Goal: Task Accomplishment & Management: Complete application form

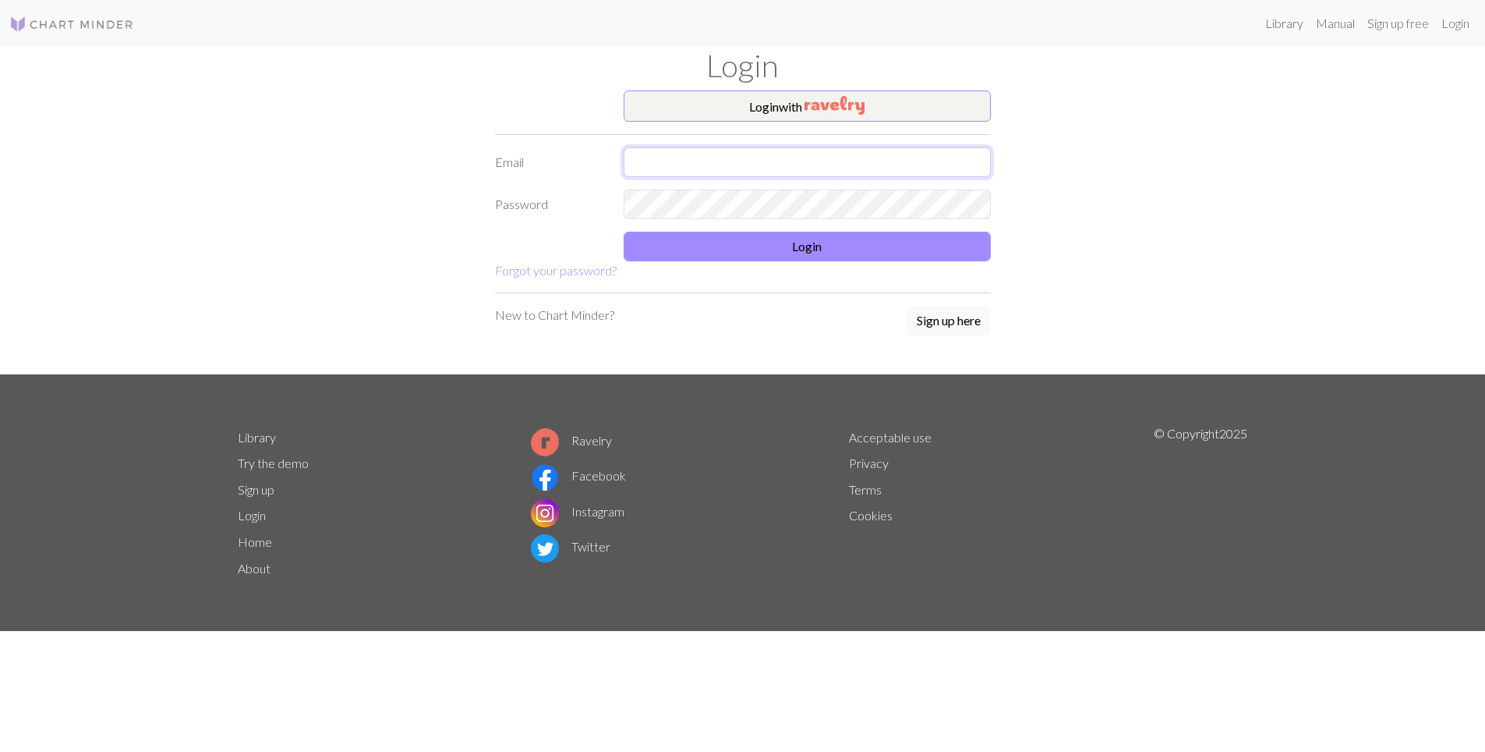
type input "[EMAIL_ADDRESS][DOMAIN_NAME]"
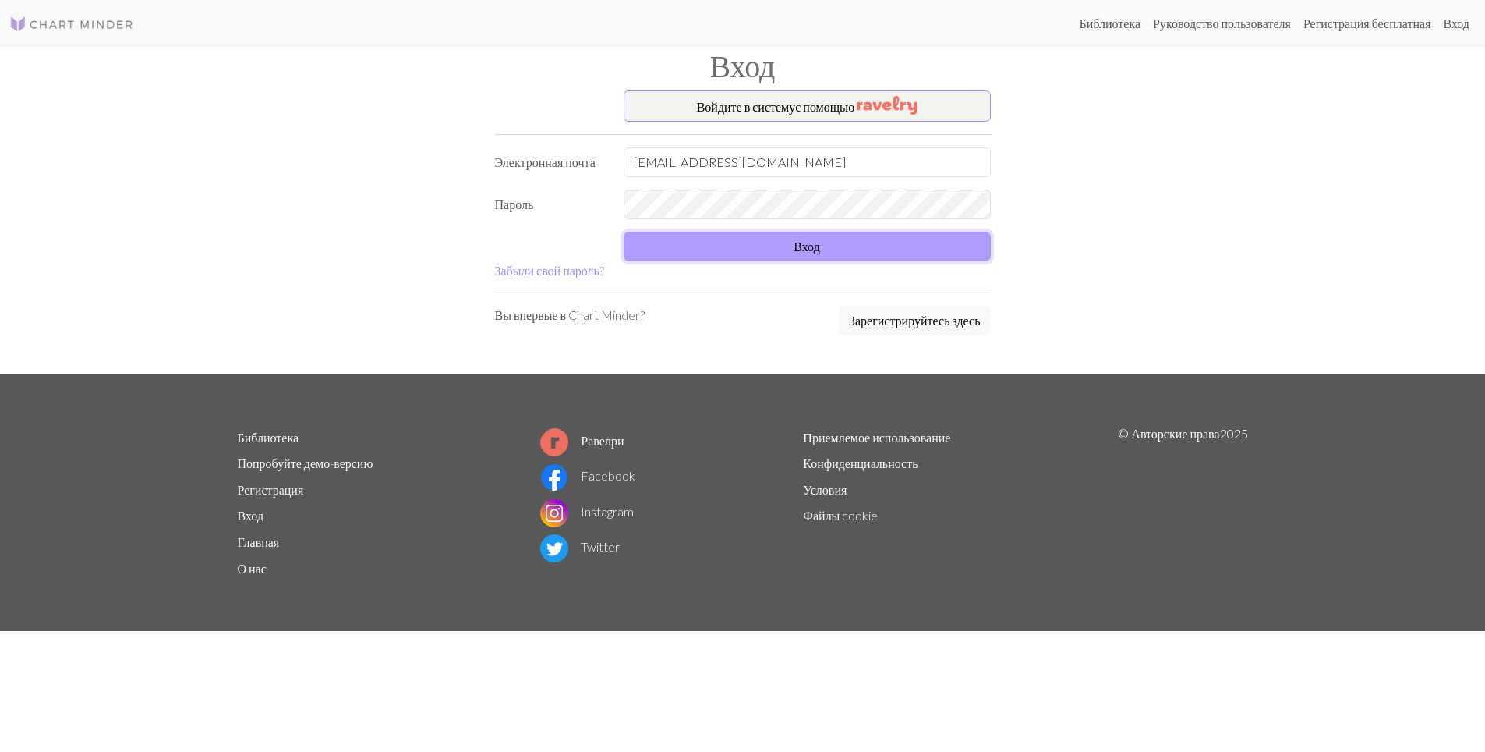
click at [917, 242] on button "Вход" at bounding box center [807, 247] width 367 height 30
click at [818, 241] on button "Вход" at bounding box center [807, 247] width 367 height 30
click at [846, 243] on button "Вход" at bounding box center [807, 247] width 367 height 30
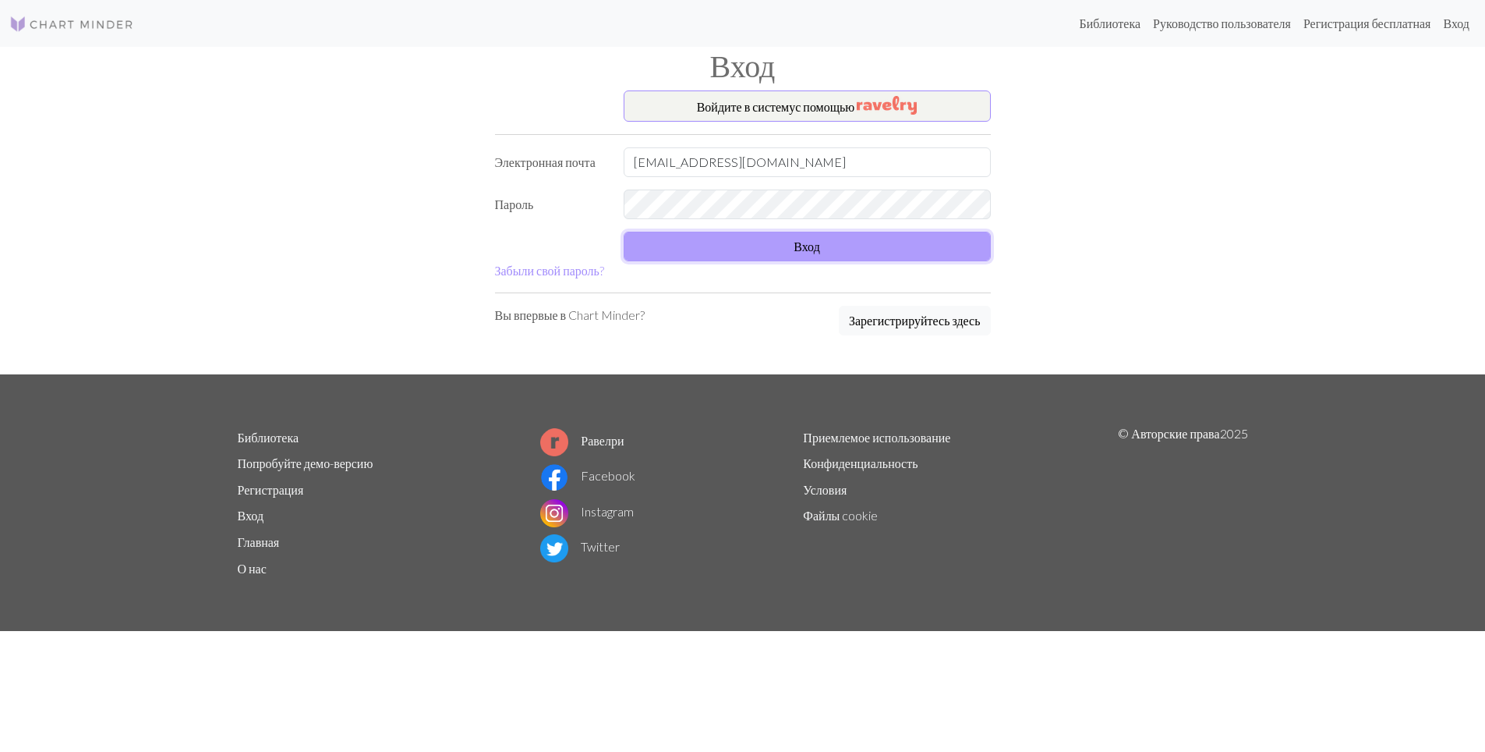
click at [827, 252] on button "Вход" at bounding box center [807, 247] width 367 height 30
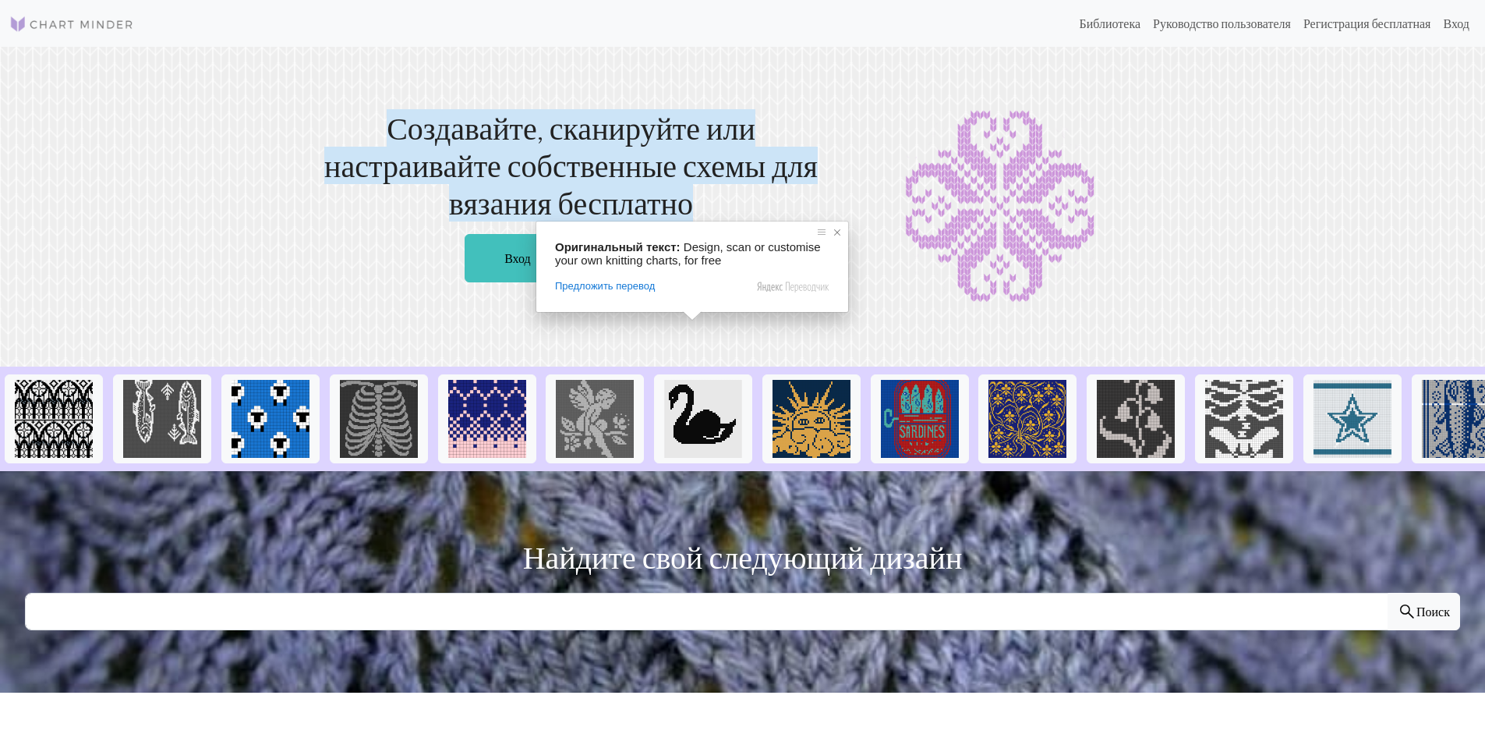
click at [840, 234] on span at bounding box center [838, 233] width 16 height 16
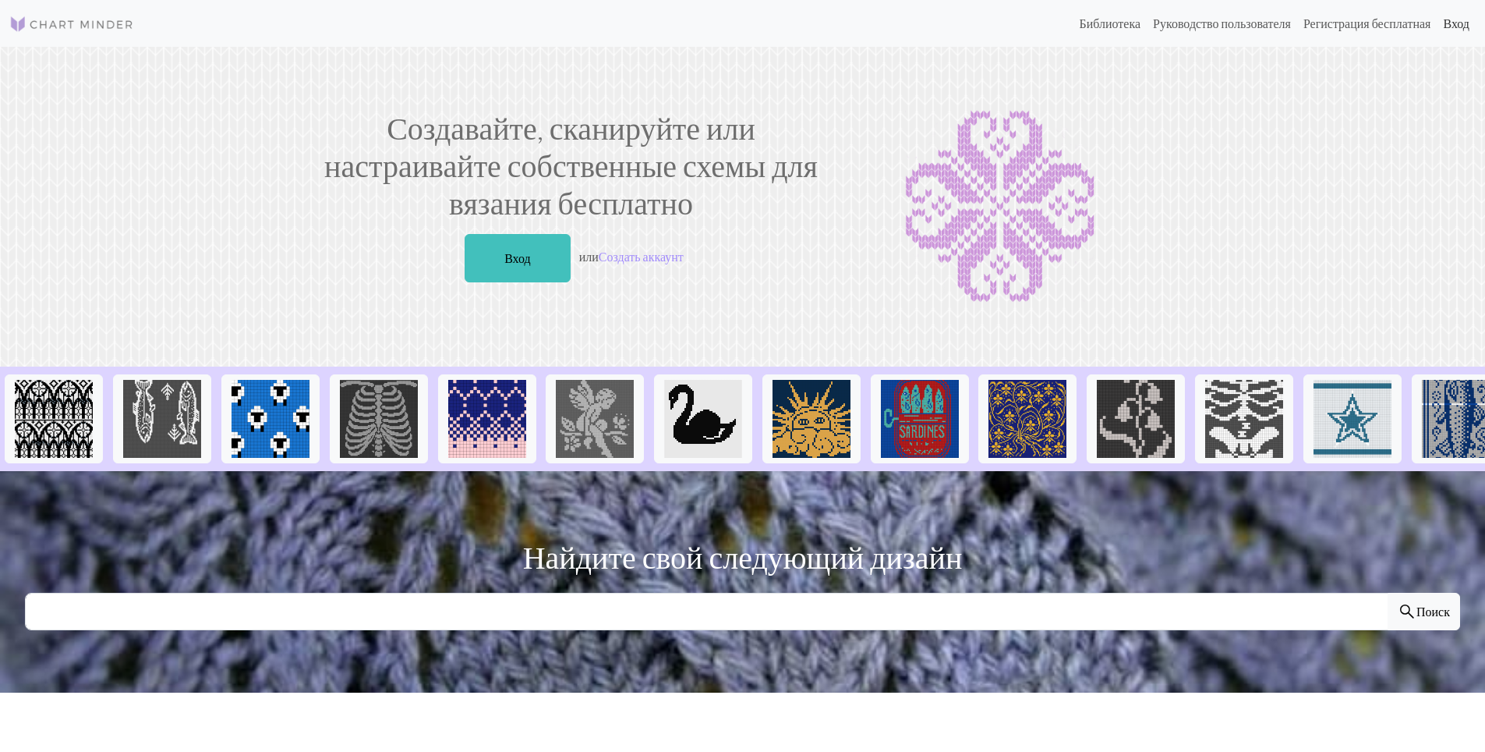
click at [1446, 27] on ya-tr-span "Вход" at bounding box center [1456, 23] width 27 height 15
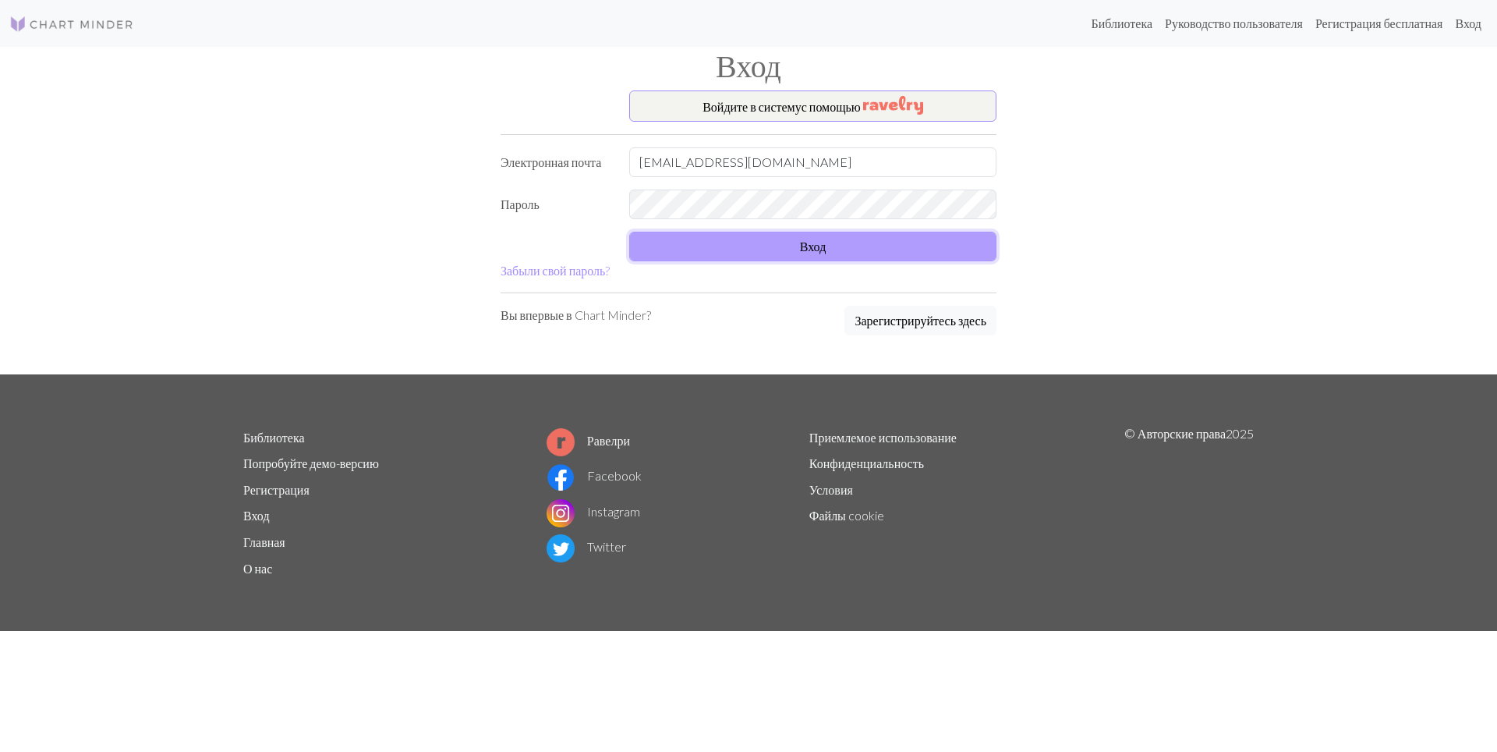
click at [799, 248] on button "Вход" at bounding box center [812, 247] width 367 height 30
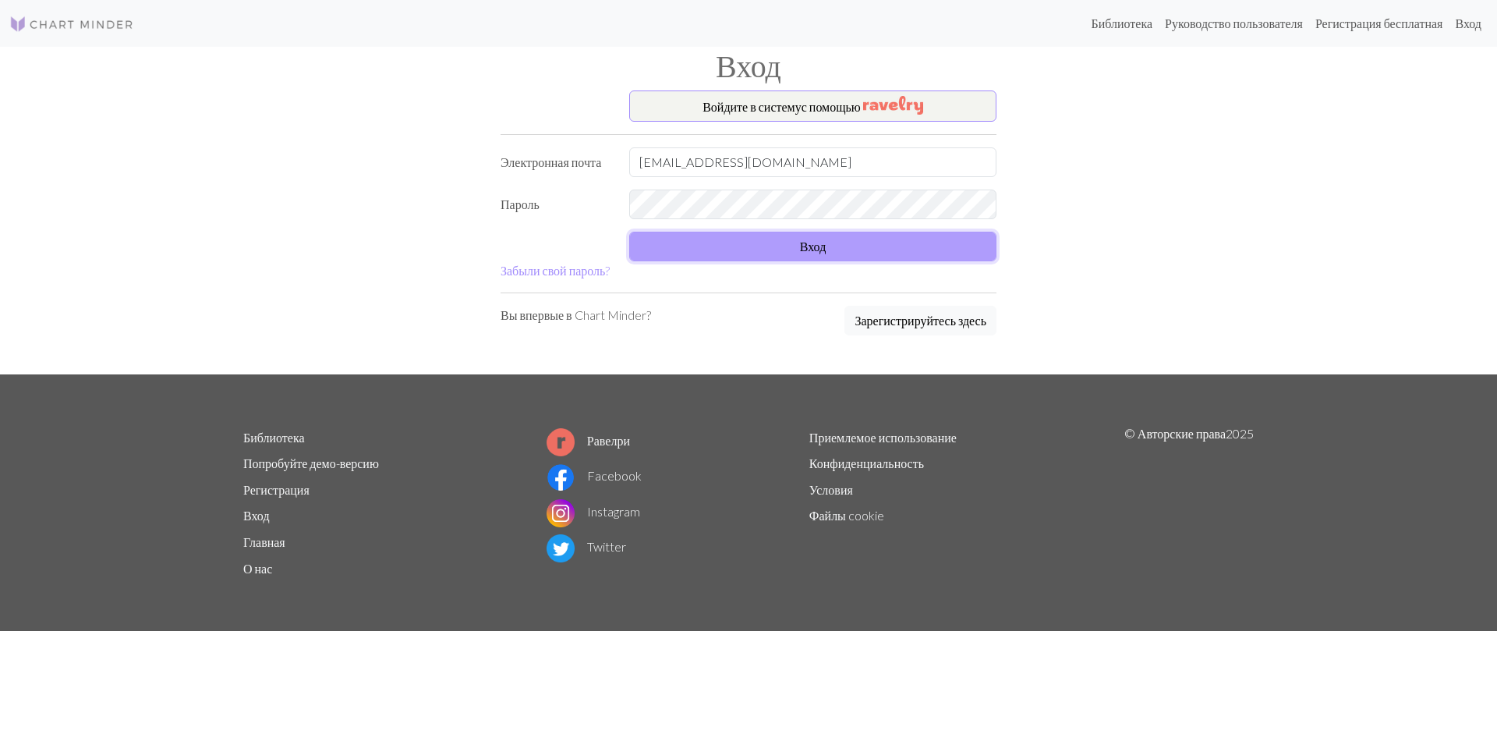
click at [799, 248] on button "Вход" at bounding box center [812, 247] width 367 height 30
click at [720, 103] on ya-tr-span "Войдите в систему" at bounding box center [751, 106] width 99 height 15
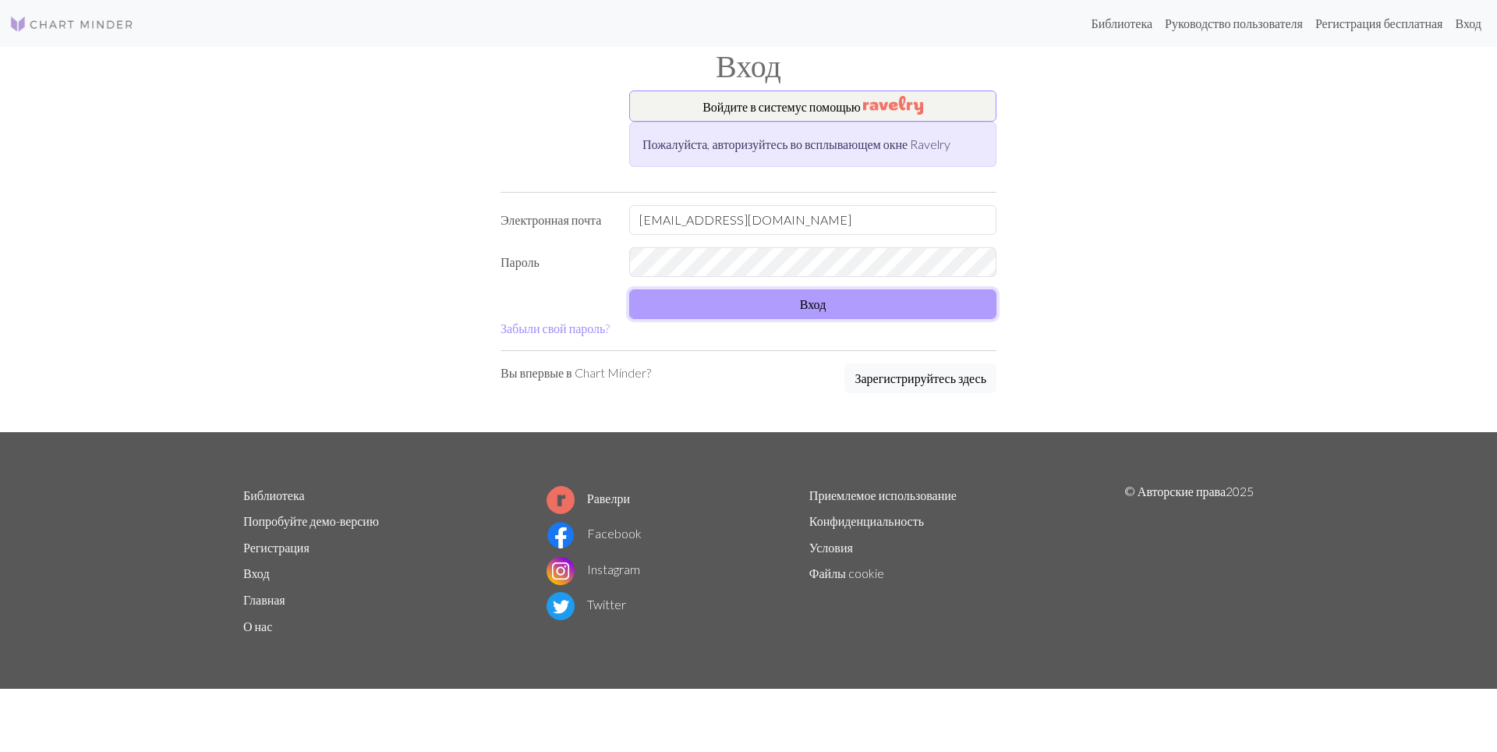
click at [815, 299] on button "Вход" at bounding box center [812, 304] width 367 height 30
click at [833, 295] on button "Вход" at bounding box center [812, 304] width 367 height 30
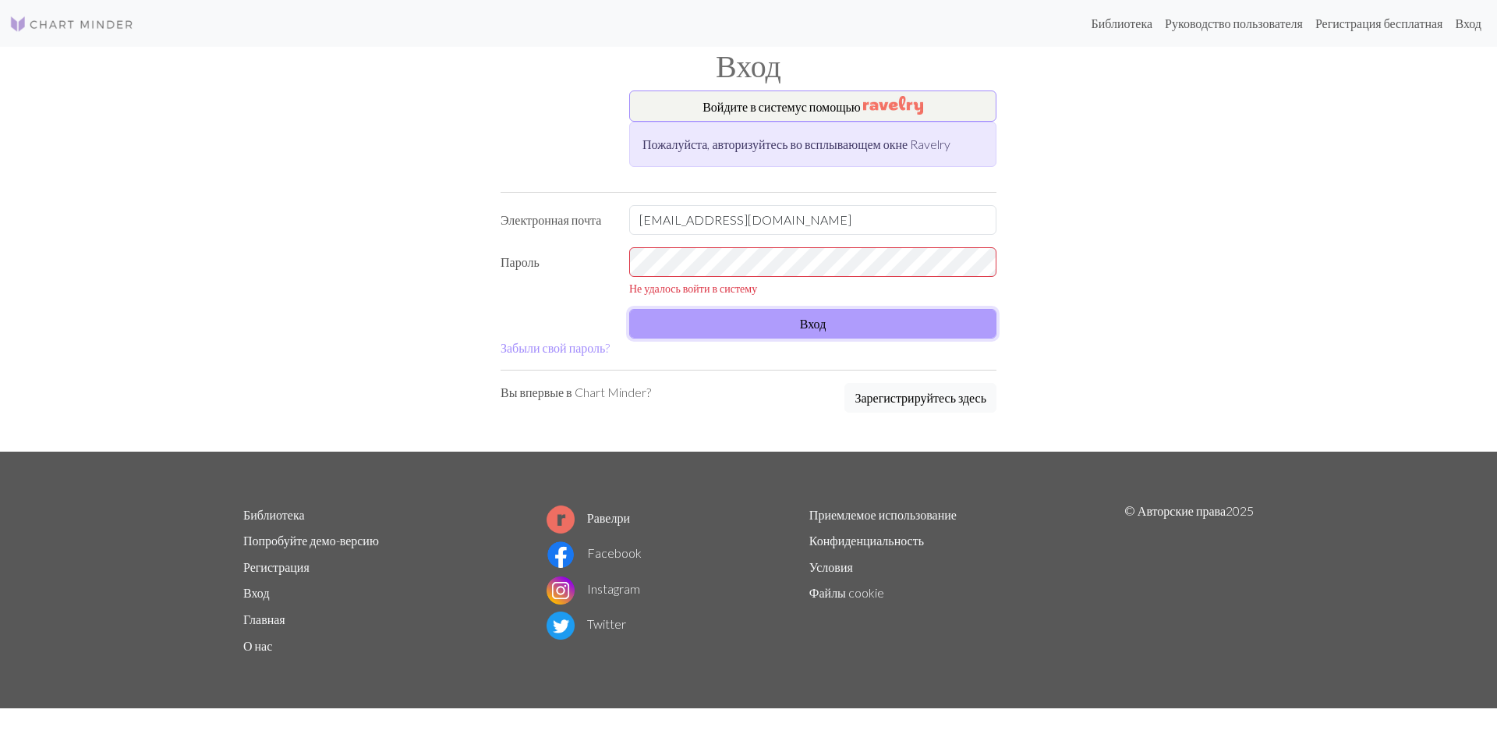
click at [759, 319] on button "Вход" at bounding box center [812, 324] width 367 height 30
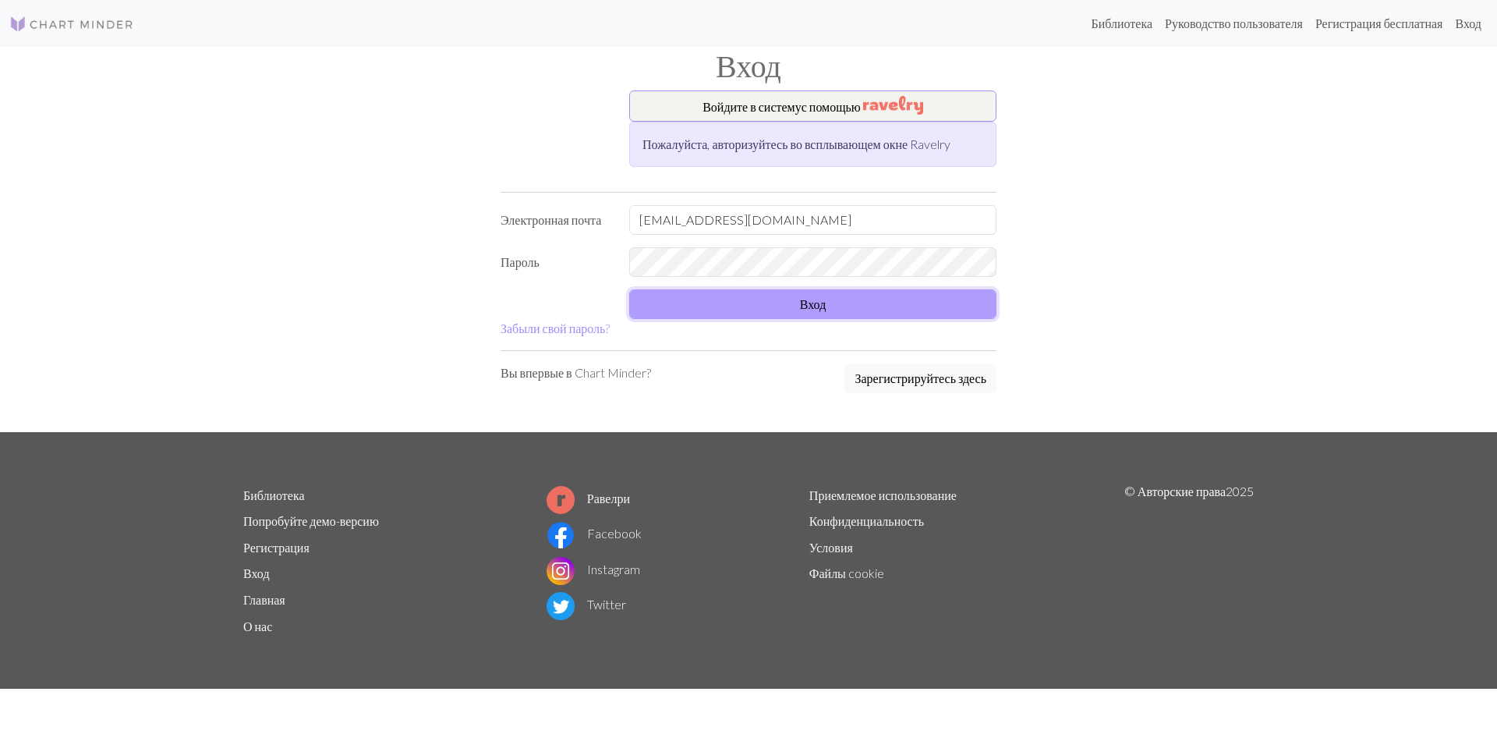
click at [705, 296] on button "Вход" at bounding box center [812, 304] width 367 height 30
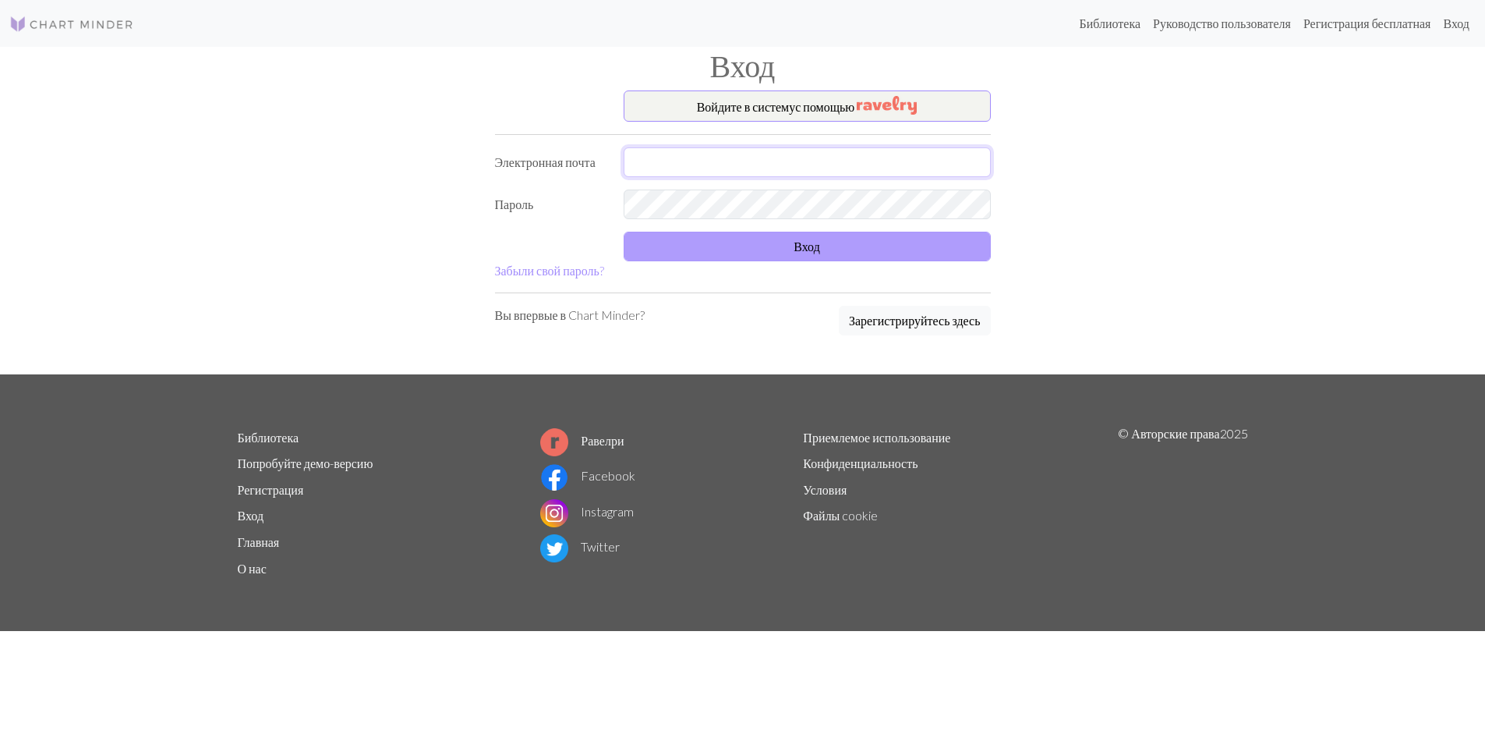
type input "[EMAIL_ADDRESS][DOMAIN_NAME]"
click at [764, 240] on button "Вход" at bounding box center [807, 247] width 367 height 30
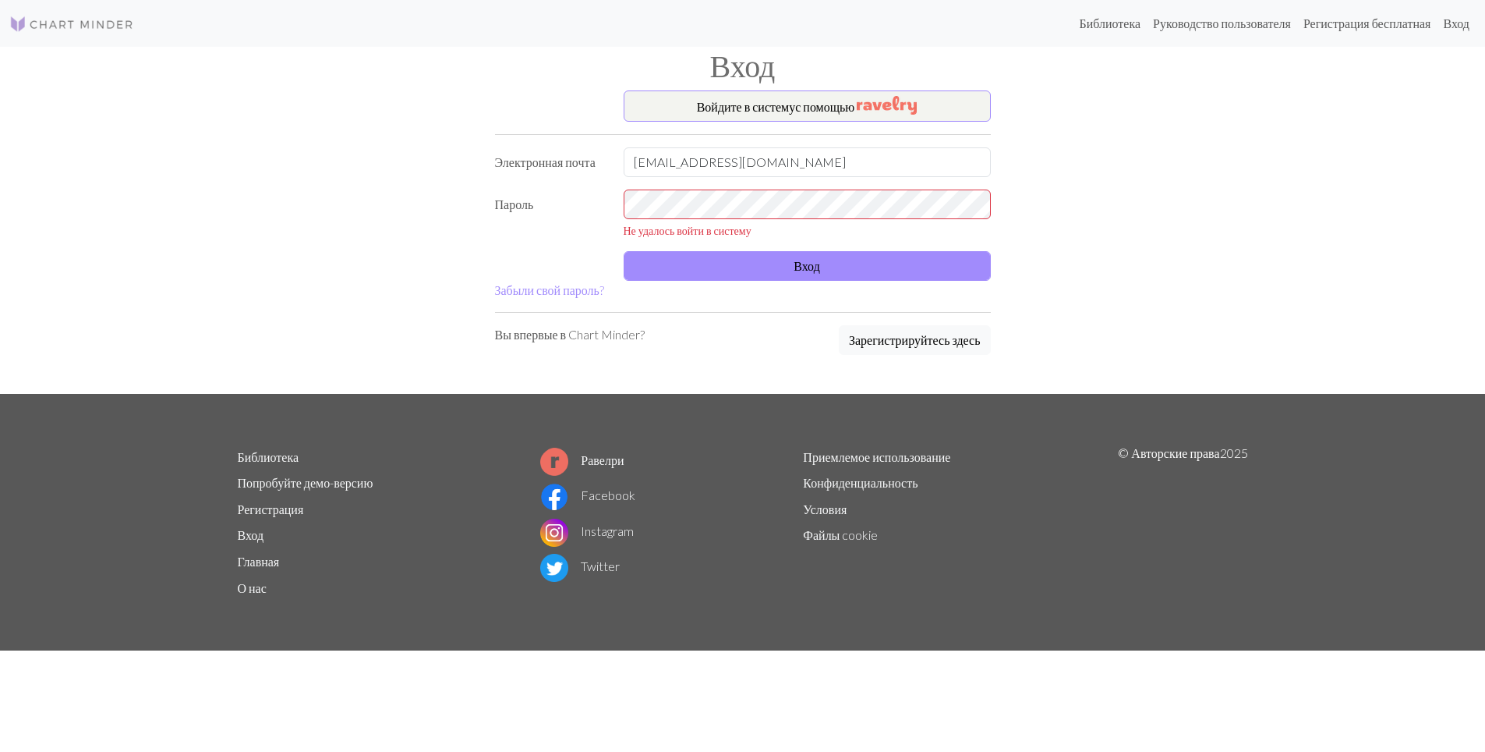
click at [345, 479] on ya-tr-span "Попробуйте демо-версию" at bounding box center [306, 482] width 136 height 15
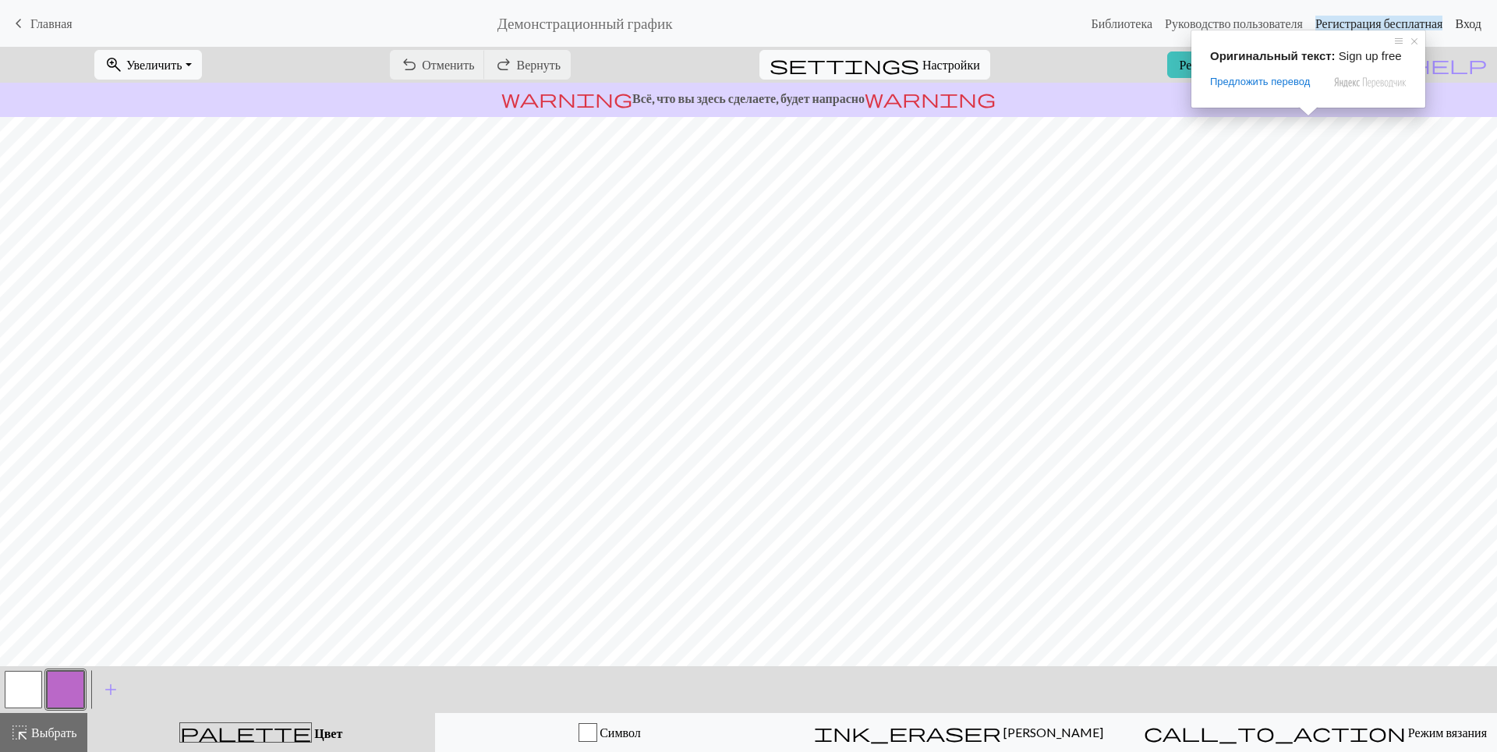
click at [1463, 24] on ya-tr-span "Вход" at bounding box center [1468, 23] width 27 height 15
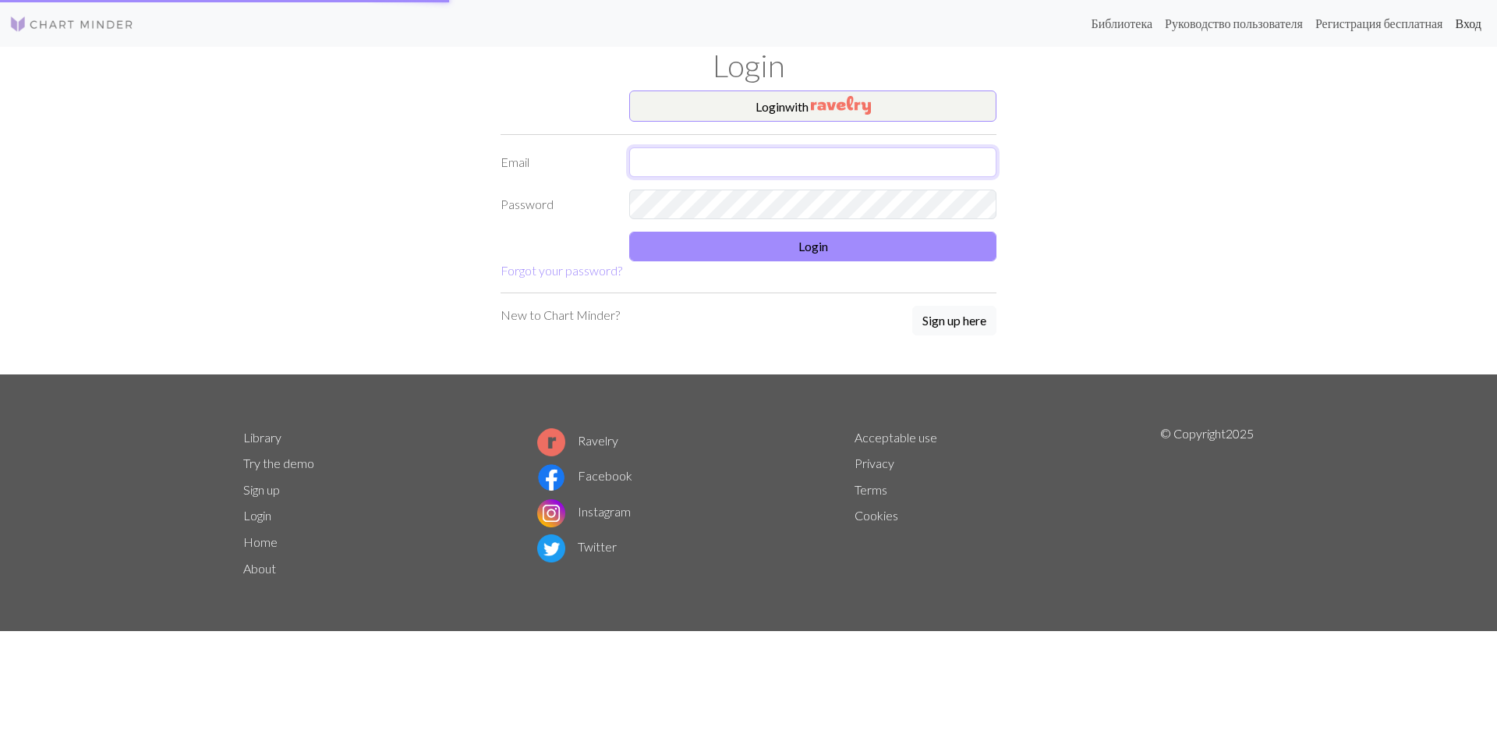
type input "[EMAIL_ADDRESS][DOMAIN_NAME]"
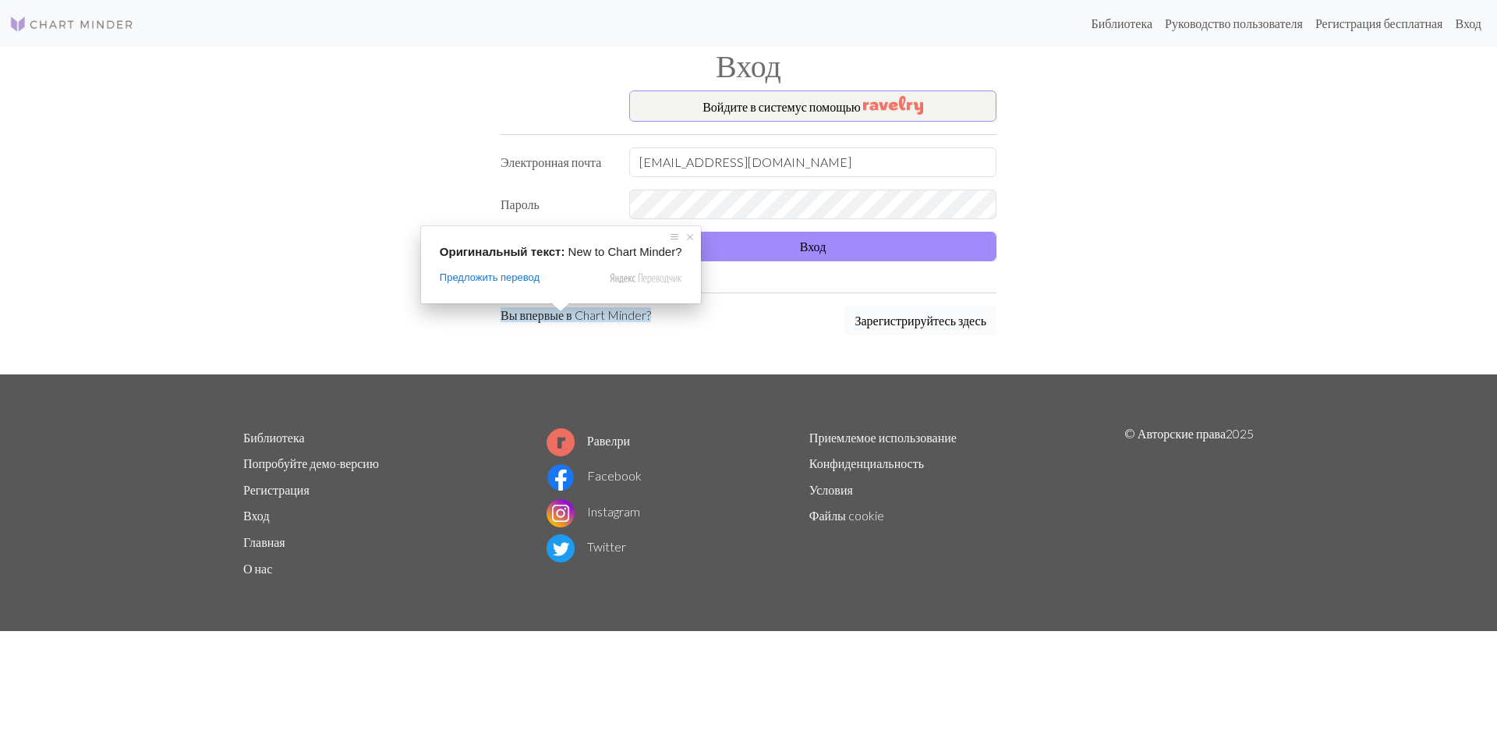
click at [906, 322] on ya-tr-span "Зарегистрируйтесь здесь" at bounding box center [920, 320] width 132 height 15
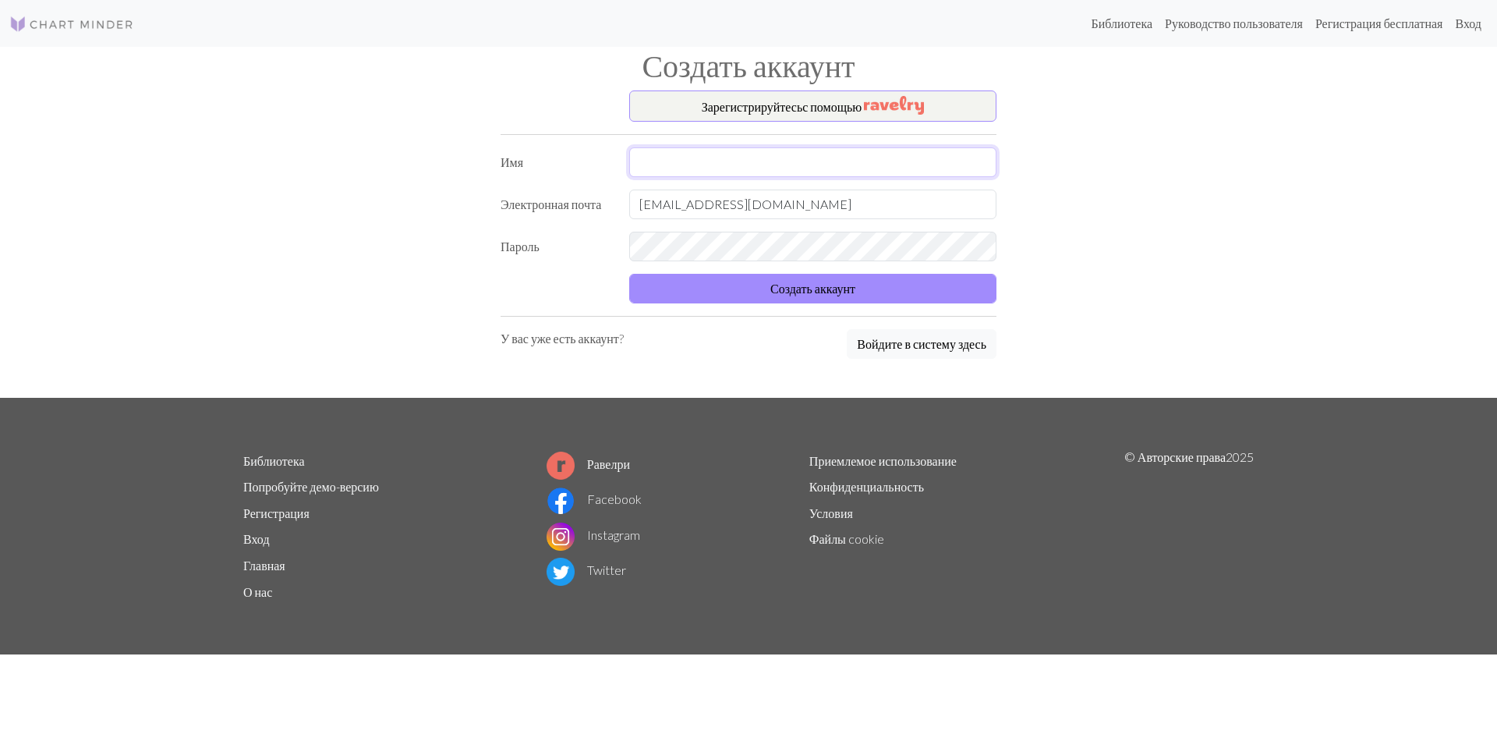
click at [684, 156] on input "text" at bounding box center [812, 162] width 367 height 30
type input "Нелли"
click at [820, 282] on ya-tr-span "Создать аккаунт" at bounding box center [812, 288] width 85 height 15
click at [830, 295] on ya-tr-span "Создать аккаунт" at bounding box center [812, 288] width 85 height 15
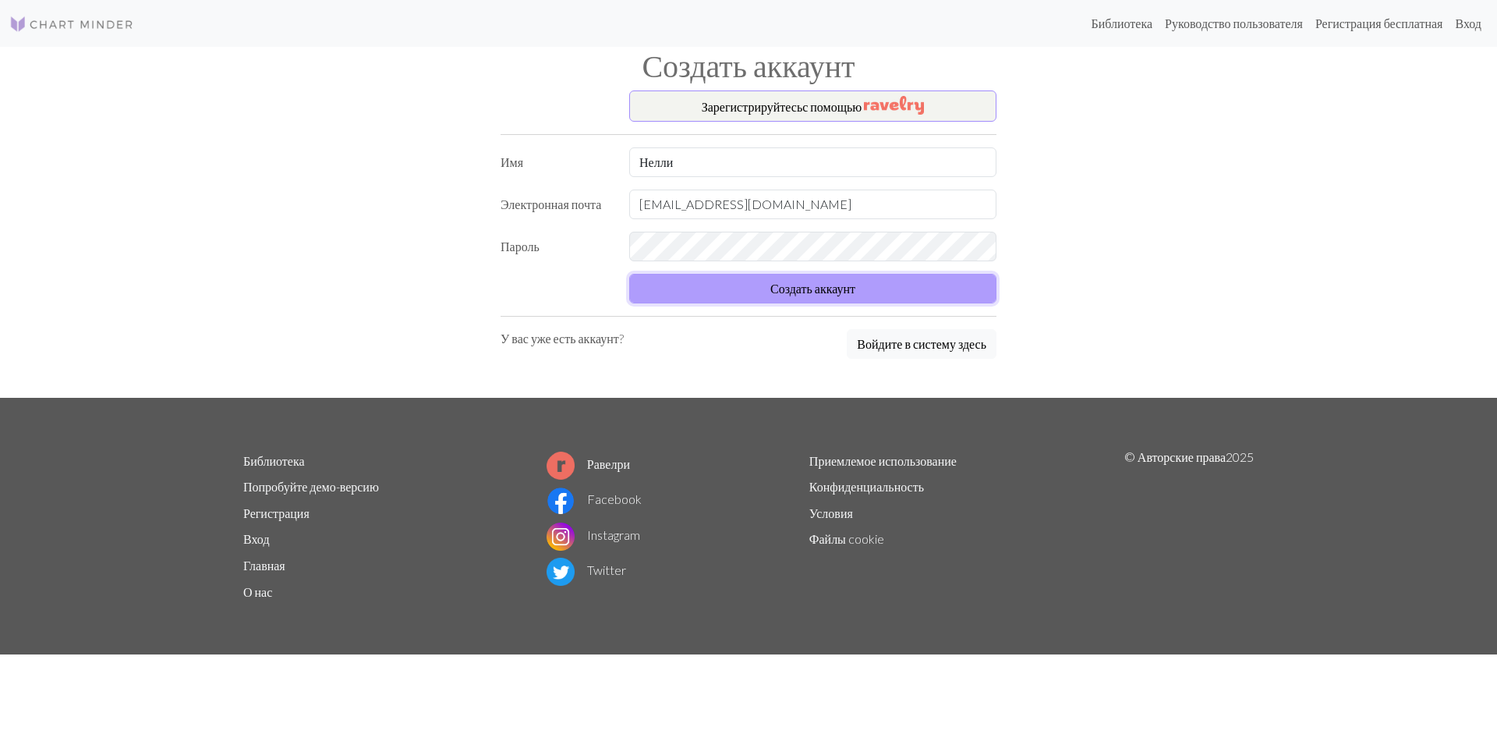
click at [830, 295] on ya-tr-span "Создать аккаунт" at bounding box center [812, 288] width 85 height 15
click at [781, 222] on form "Имя [PERSON_NAME] Электронная почта [EMAIL_ADDRESS][DOMAIN_NAME] Пароль Создать…" at bounding box center [749, 225] width 496 height 156
click at [1116, 279] on div "Зарегистрируйтесь с помощью Имя [PERSON_NAME] Электронная почта [EMAIL_ADDRESS]…" at bounding box center [748, 243] width 1029 height 307
click at [816, 281] on ya-tr-span "Создать аккаунт" at bounding box center [812, 288] width 85 height 15
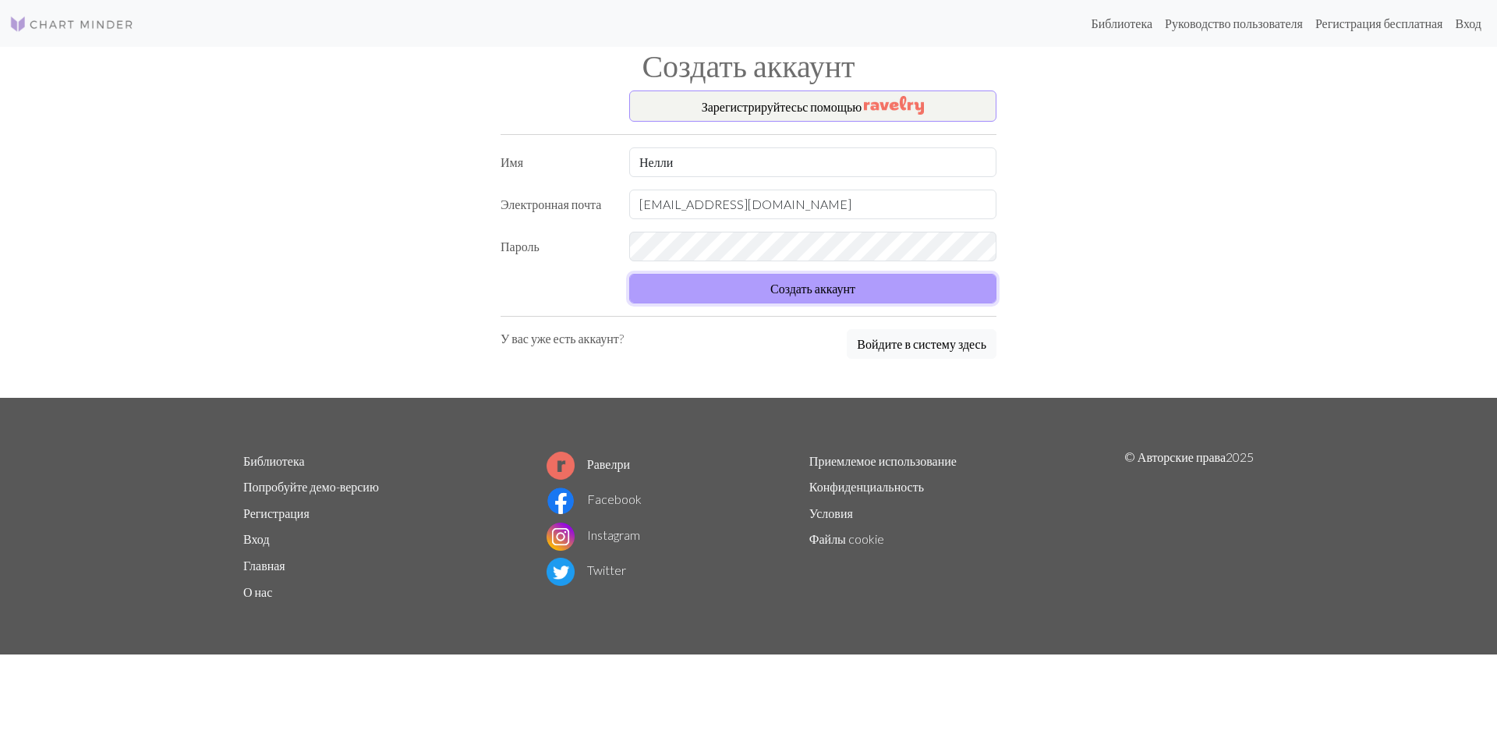
click at [816, 281] on ya-tr-span "Создать аккаунт" at bounding box center [812, 288] width 85 height 15
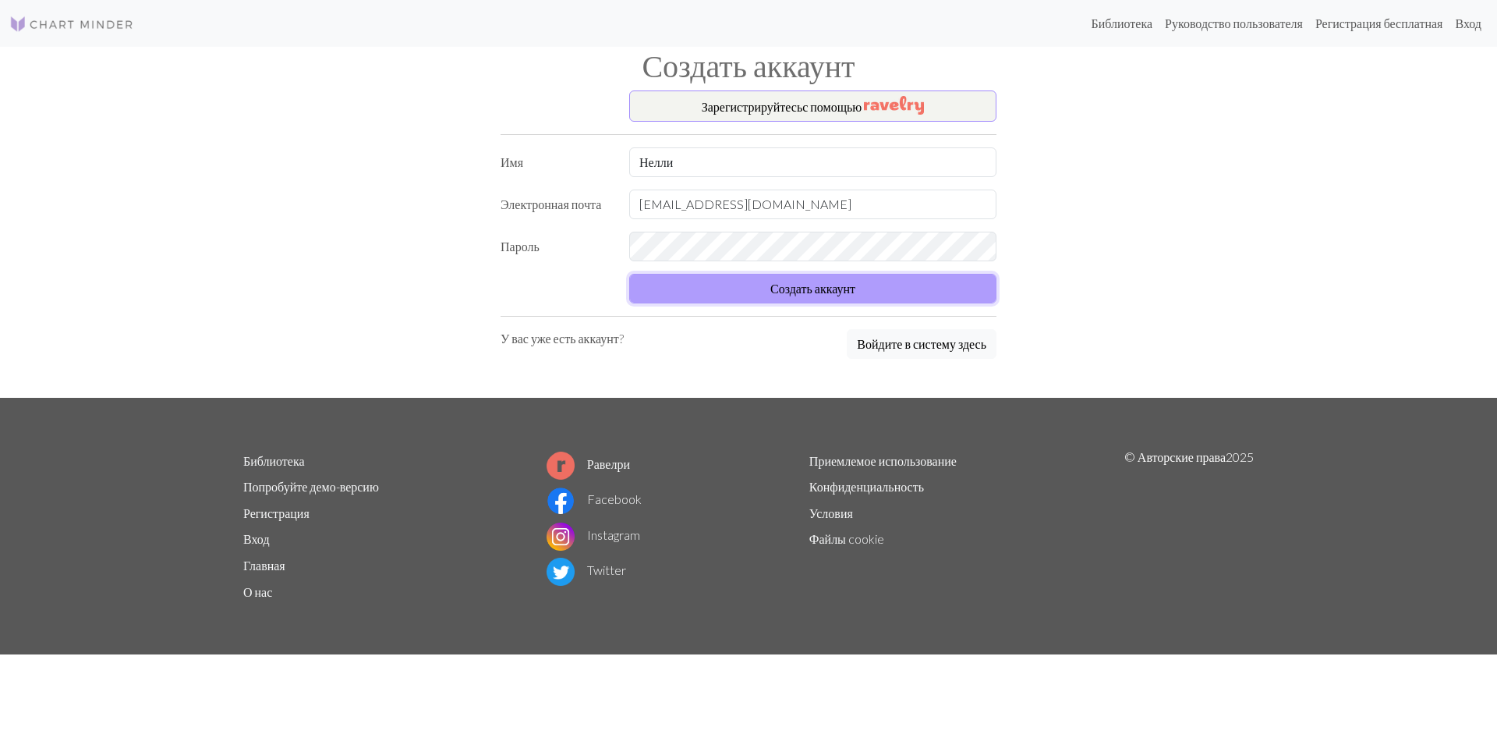
click at [816, 281] on ya-tr-span "Создать аккаунт" at bounding box center [812, 288] width 85 height 15
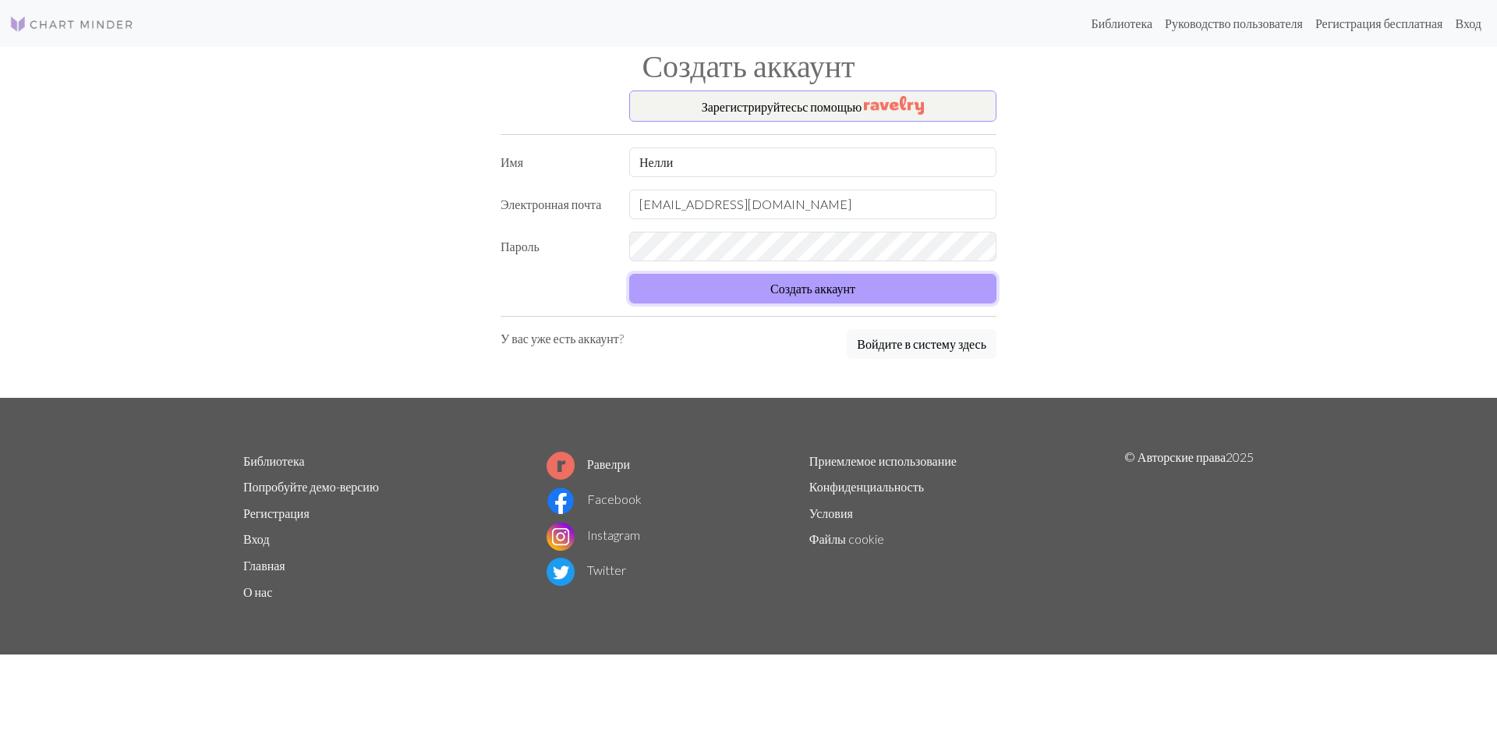
click at [816, 281] on ya-tr-span "Создать аккаунт" at bounding box center [812, 288] width 85 height 15
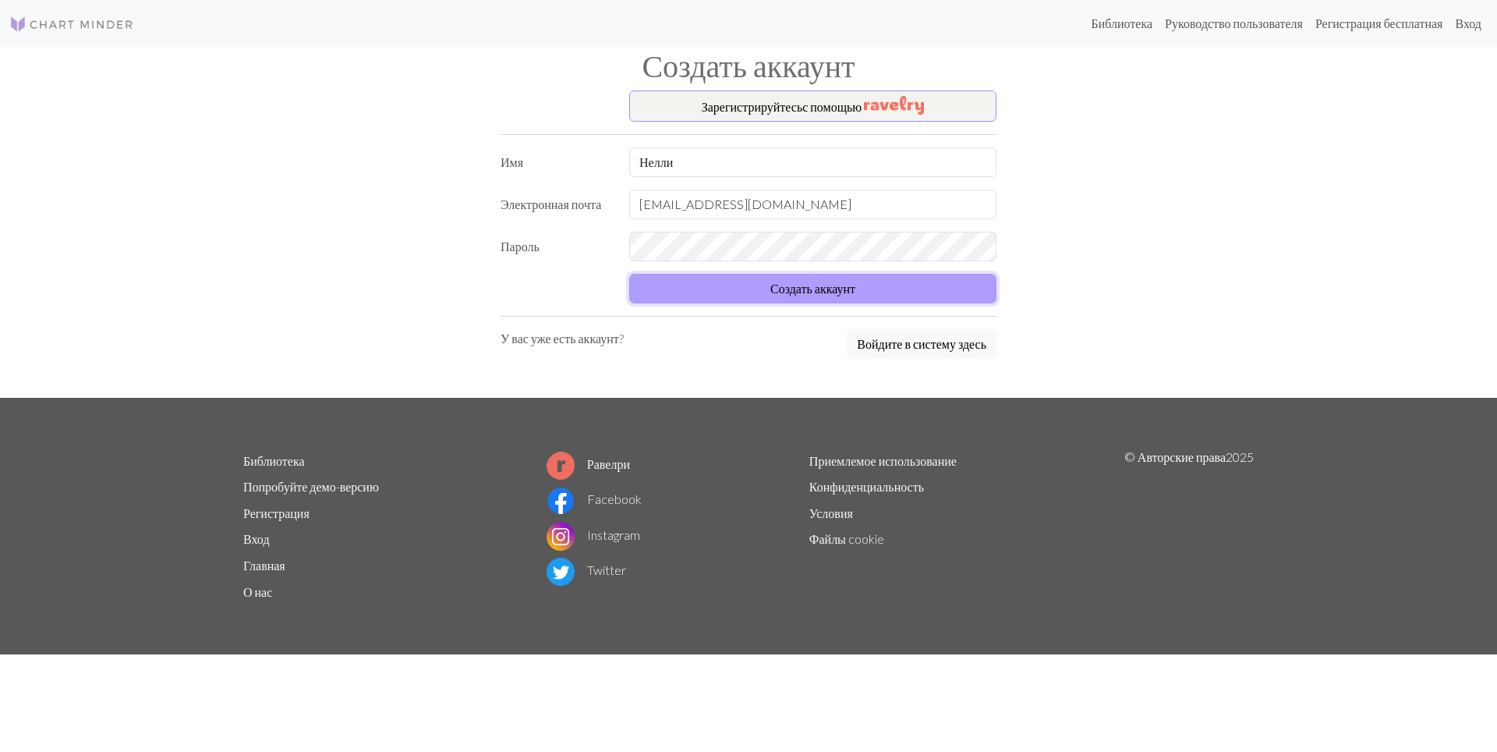
click at [816, 281] on ya-tr-span "Создать аккаунт" at bounding box center [812, 288] width 85 height 15
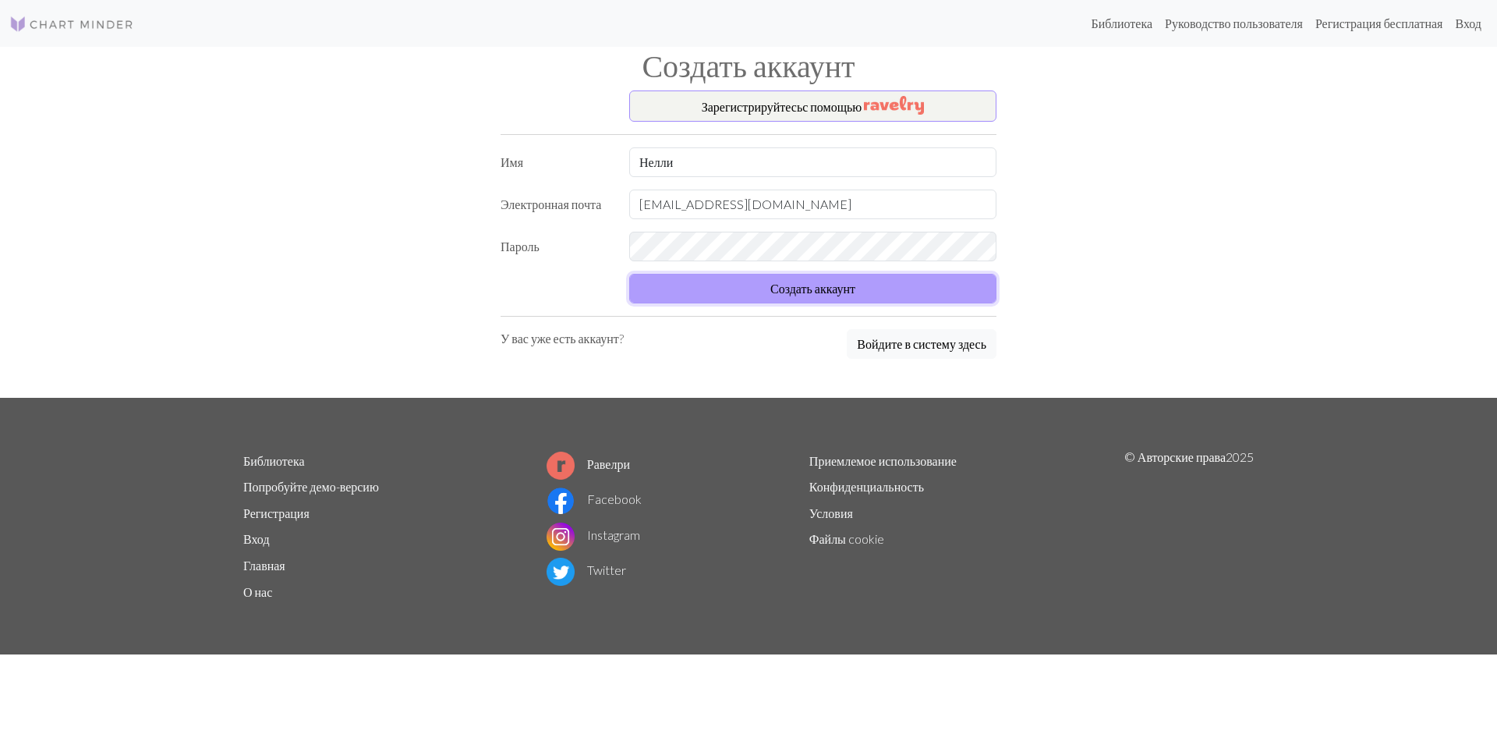
click at [816, 281] on ya-tr-span "Создать аккаунт" at bounding box center [812, 288] width 85 height 15
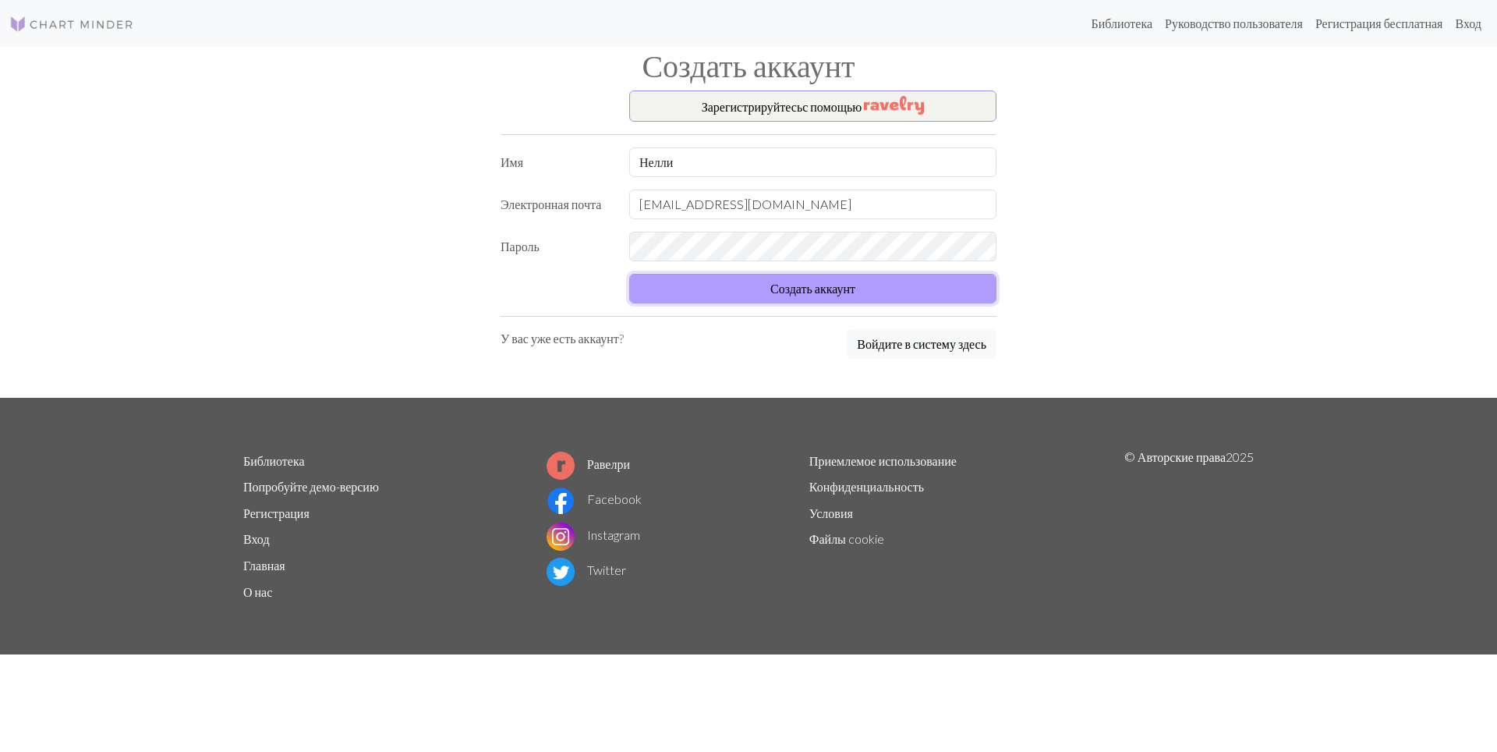
click at [816, 281] on ya-tr-span "Создать аккаунт" at bounding box center [812, 288] width 85 height 15
click at [929, 354] on button "Войдите в систему здесь" at bounding box center [922, 344] width 150 height 30
click at [781, 292] on ya-tr-span "Создать аккаунт" at bounding box center [812, 288] width 85 height 15
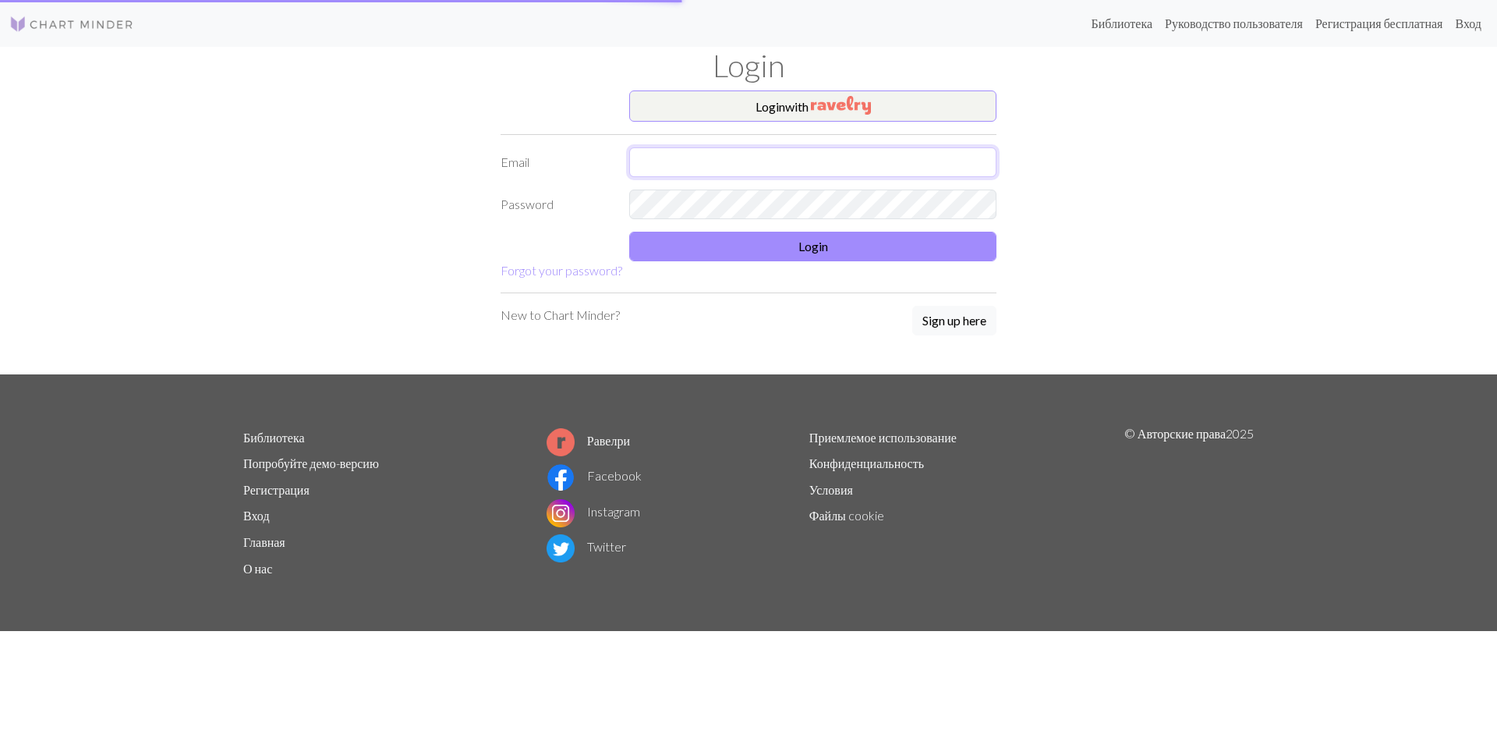
type input "[EMAIL_ADDRESS][DOMAIN_NAME]"
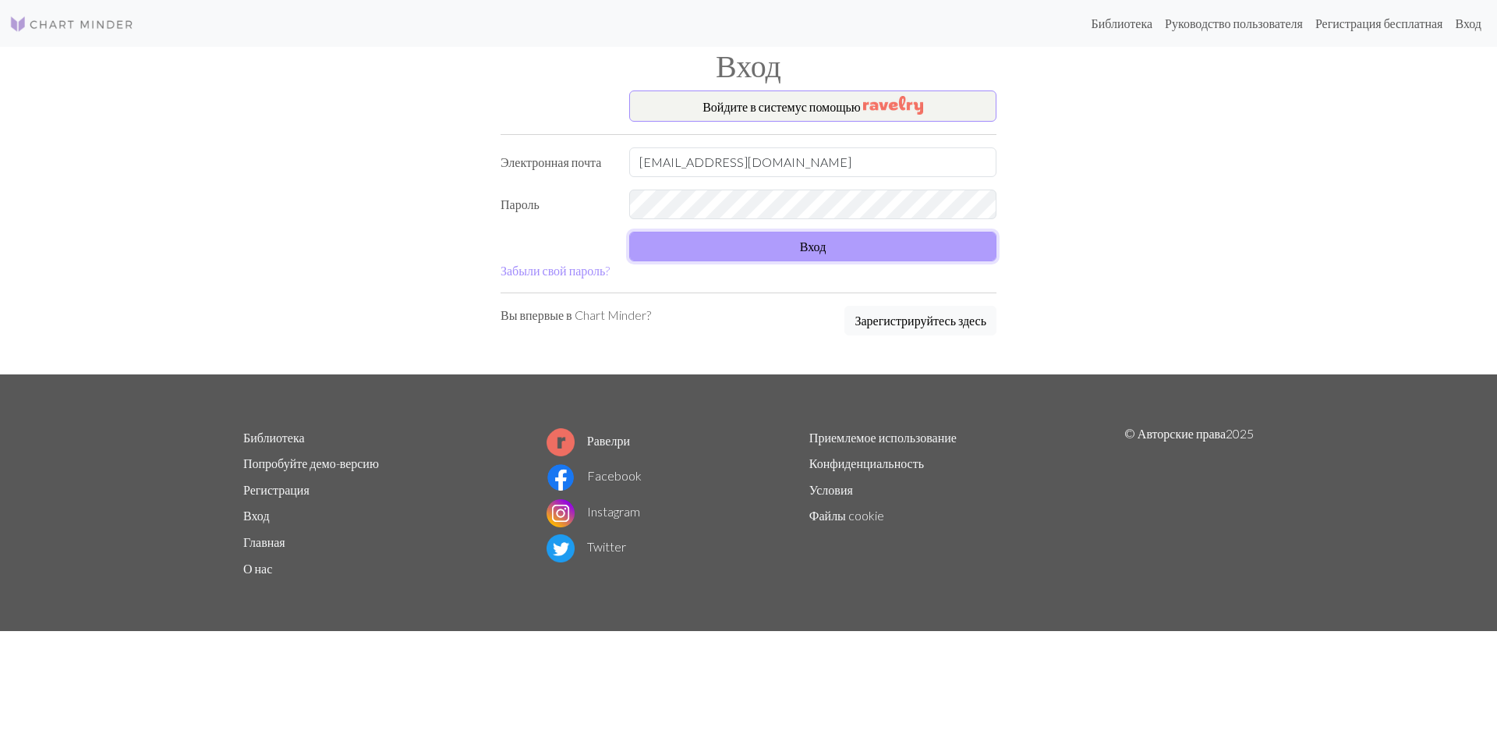
click at [771, 253] on button "Вход" at bounding box center [812, 247] width 367 height 30
click at [940, 264] on form "Войдите в систему с помощью Электронная почта [EMAIL_ADDRESS][DOMAIN_NAME] [PER…" at bounding box center [749, 184] width 496 height 189
click at [929, 245] on button "Вход" at bounding box center [812, 247] width 367 height 30
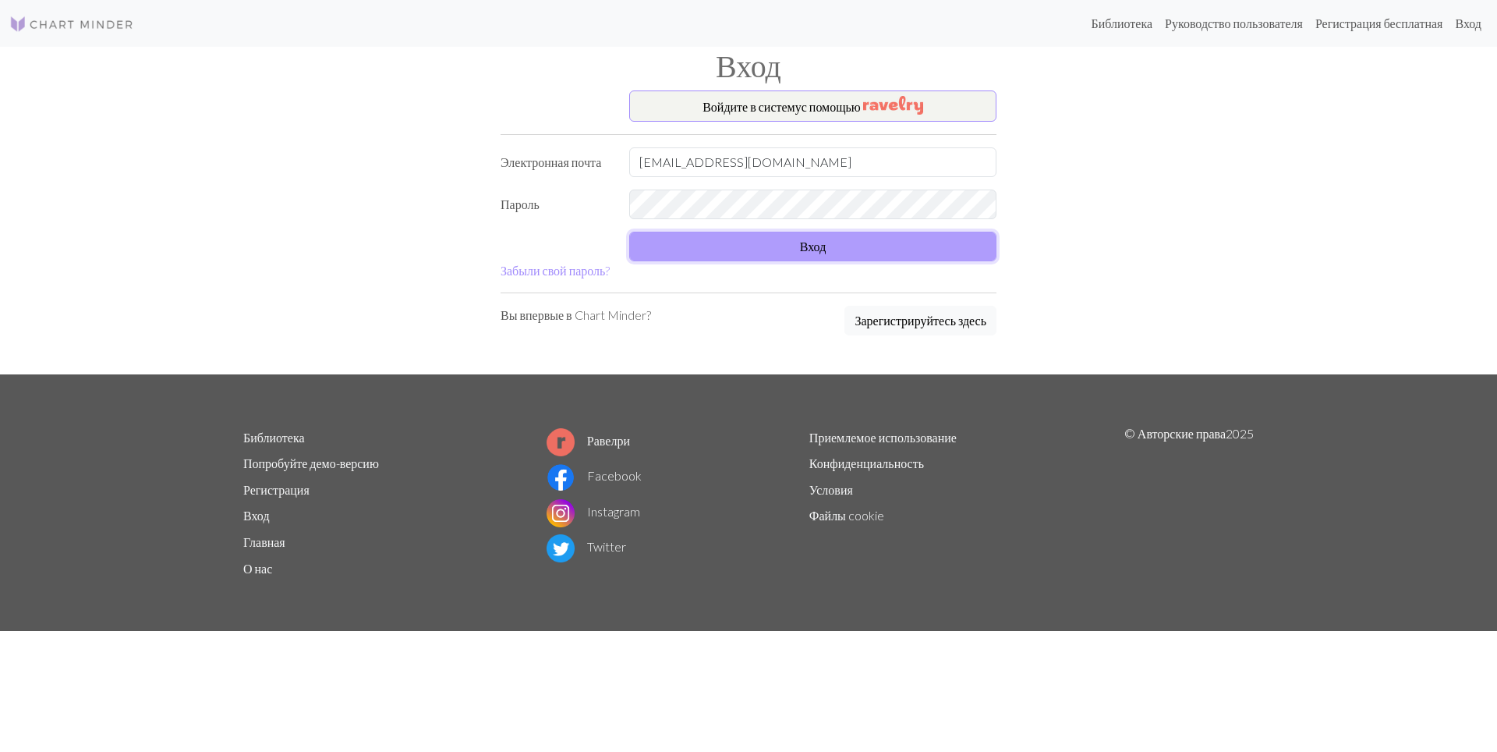
click at [929, 245] on button "Вход" at bounding box center [812, 247] width 367 height 30
